Goal: Task Accomplishment & Management: Use online tool/utility

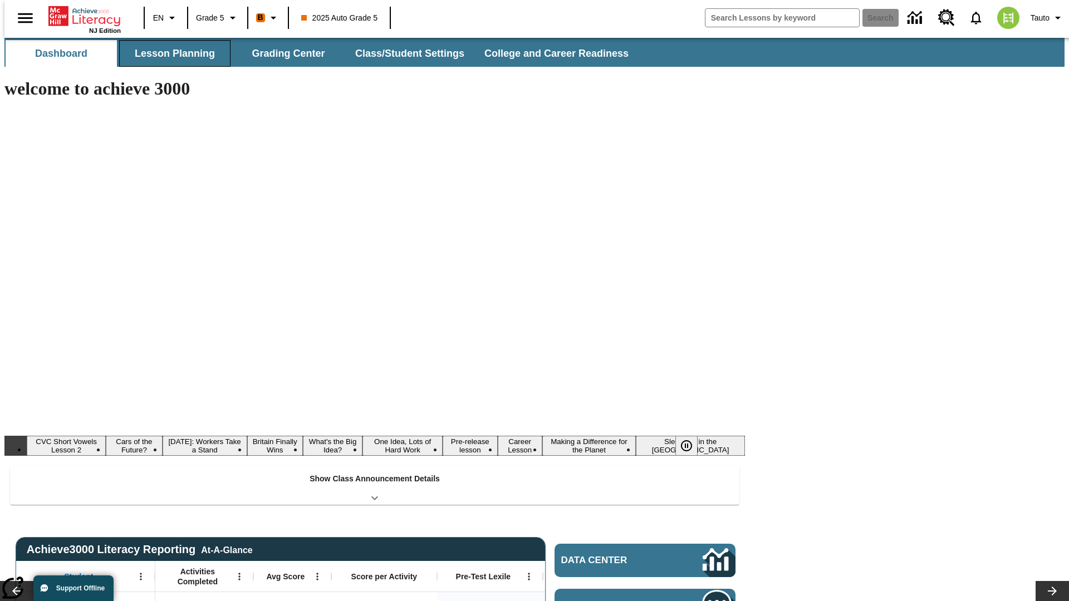
click at [170, 53] on button "Lesson Planning" at bounding box center [174, 53] width 111 height 27
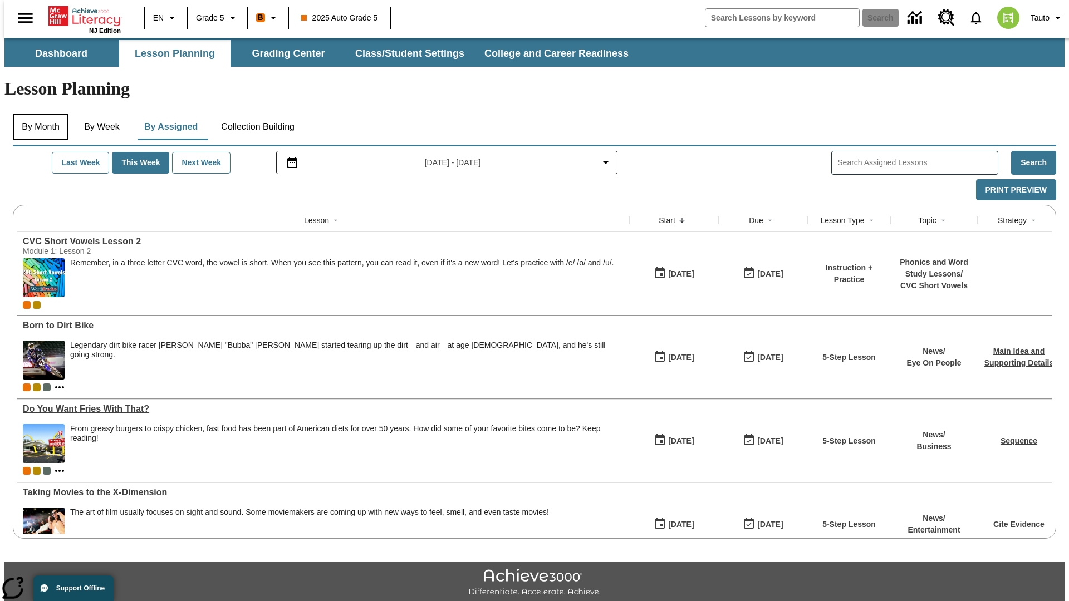
click at [37, 114] on button "By Month" at bounding box center [41, 127] width 56 height 27
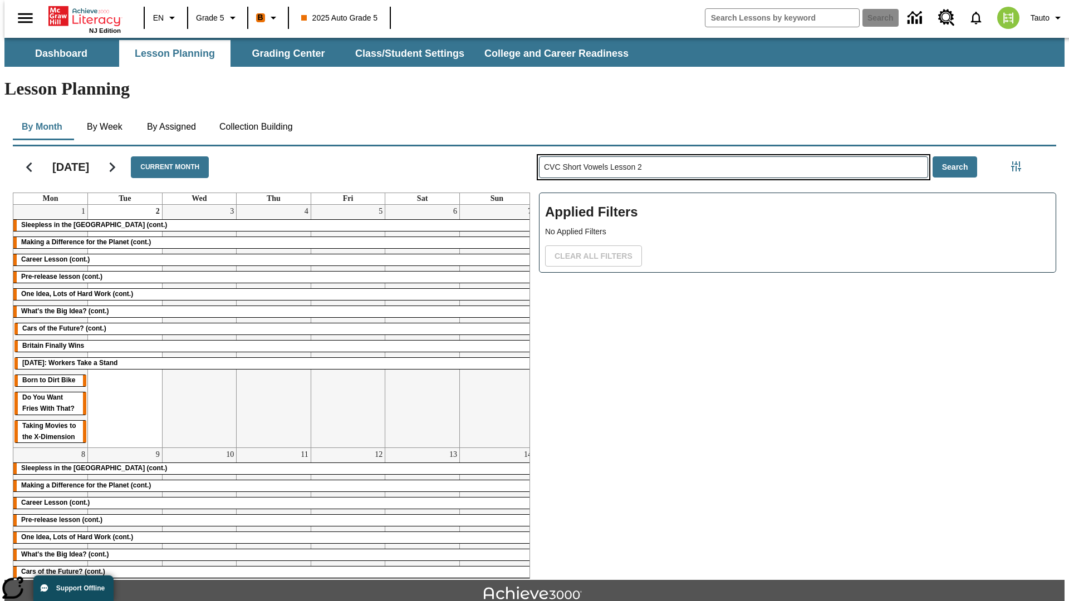
type input "CVC Short Vowels Lesson 2"
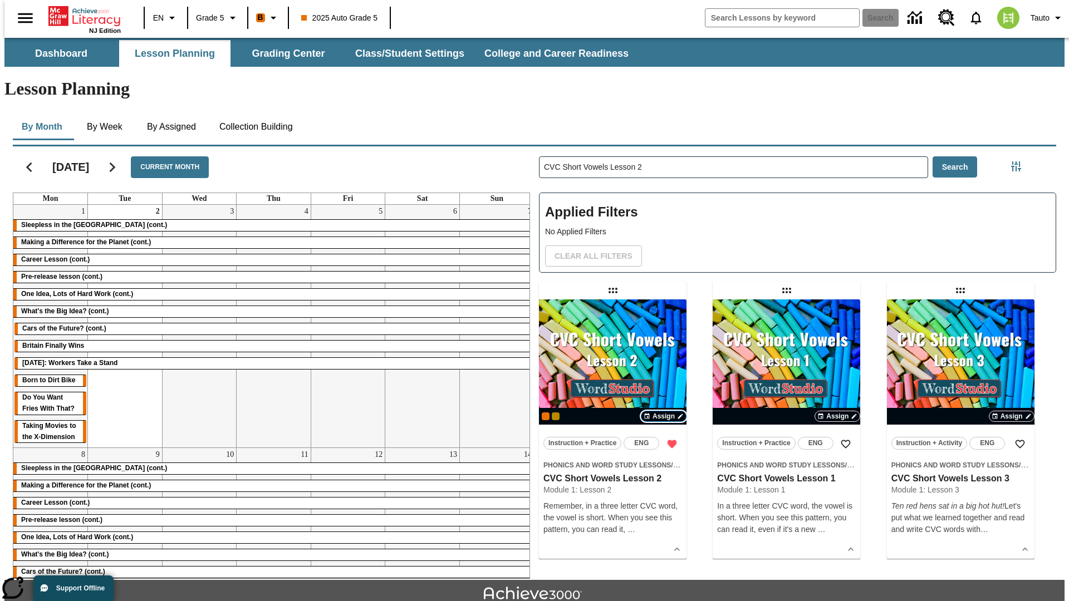
click at [664, 412] on span "Assign" at bounding box center [664, 417] width 22 height 10
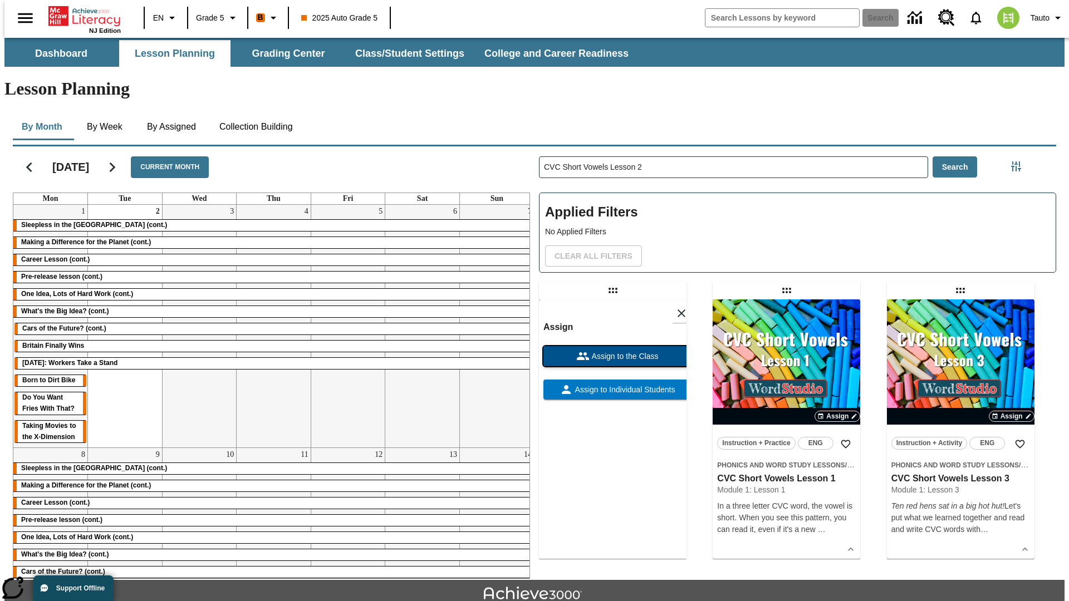
click at [613, 351] on span "Assign to the Class" at bounding box center [624, 357] width 69 height 12
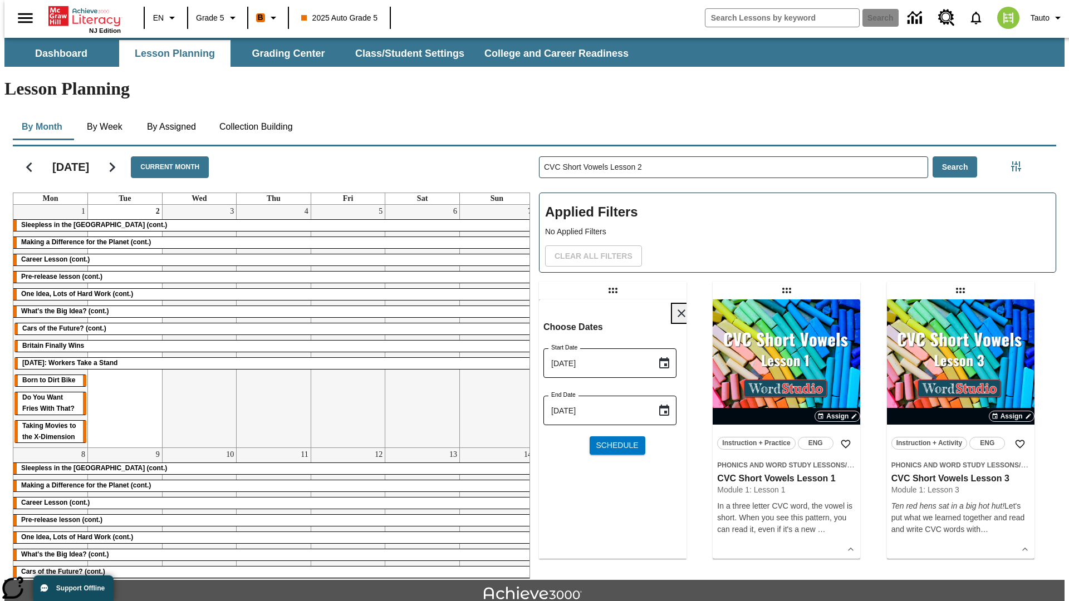
scroll to position [25, 0]
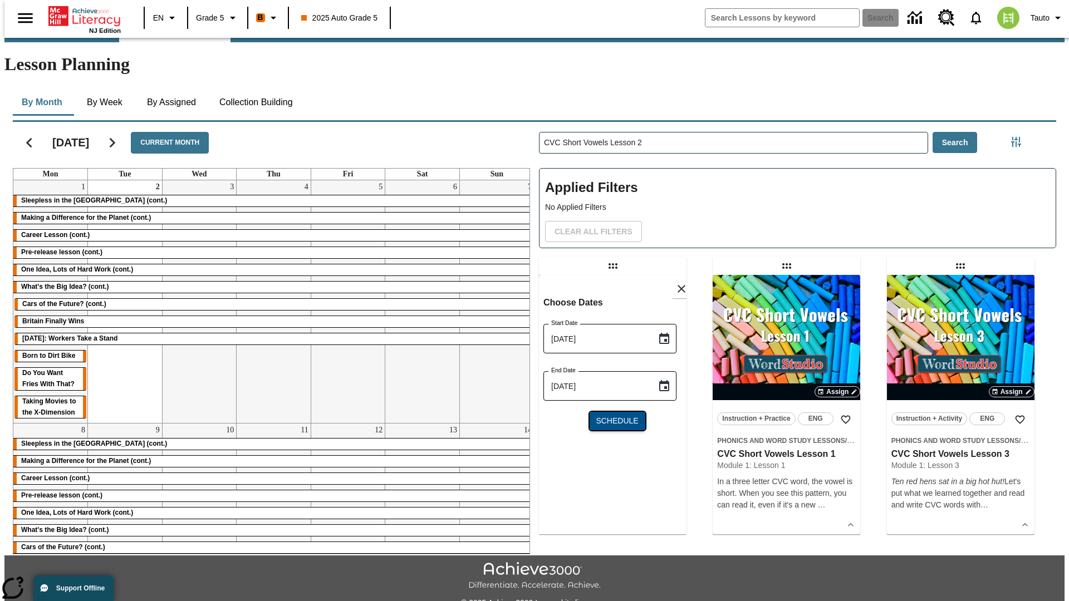
click at [613, 415] on span "Schedule" at bounding box center [617, 421] width 42 height 12
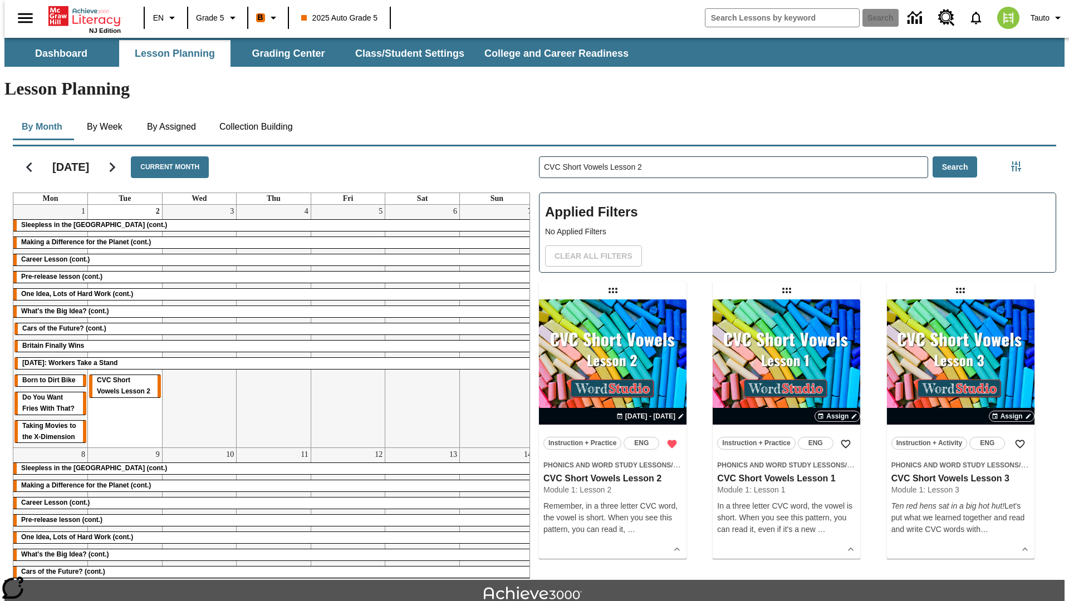
scroll to position [25, 0]
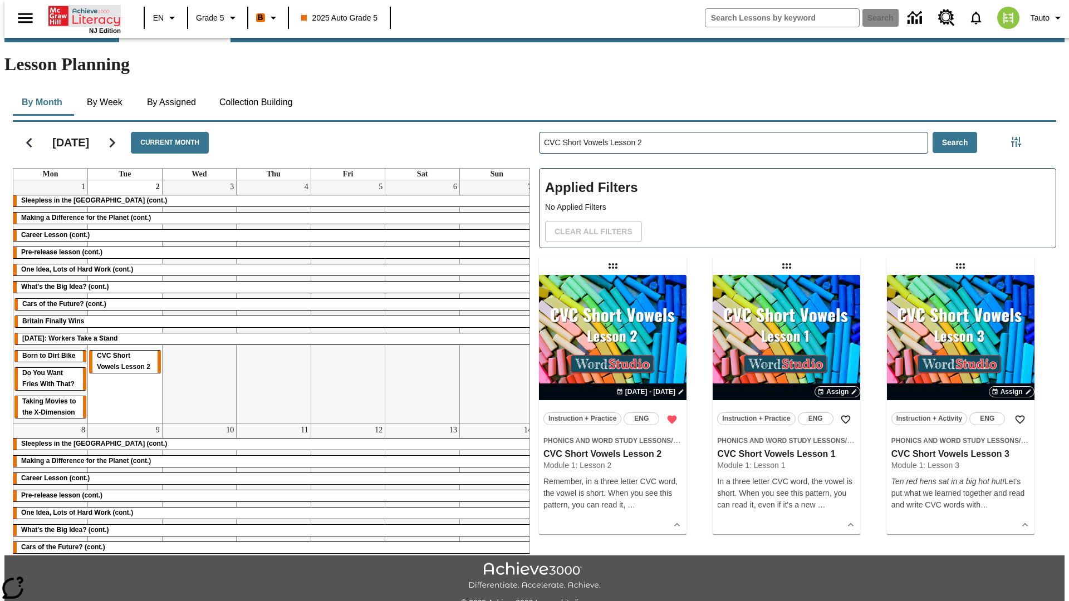
click at [80, 15] on icon "Home" at bounding box center [85, 16] width 74 height 22
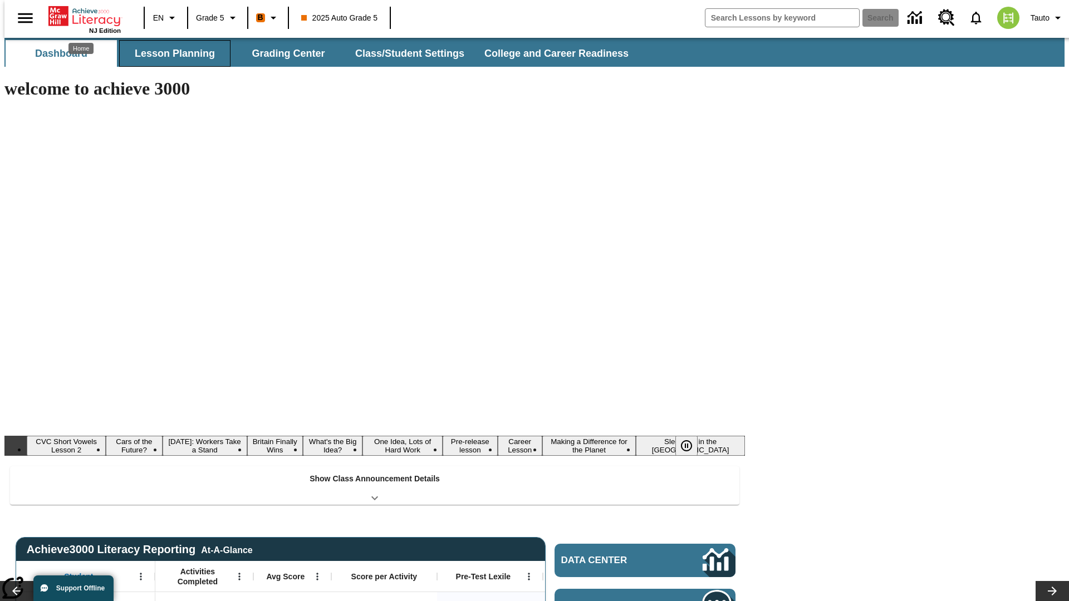
click at [170, 53] on button "Lesson Planning" at bounding box center [174, 53] width 111 height 27
